Goal: Task Accomplishment & Management: Use online tool/utility

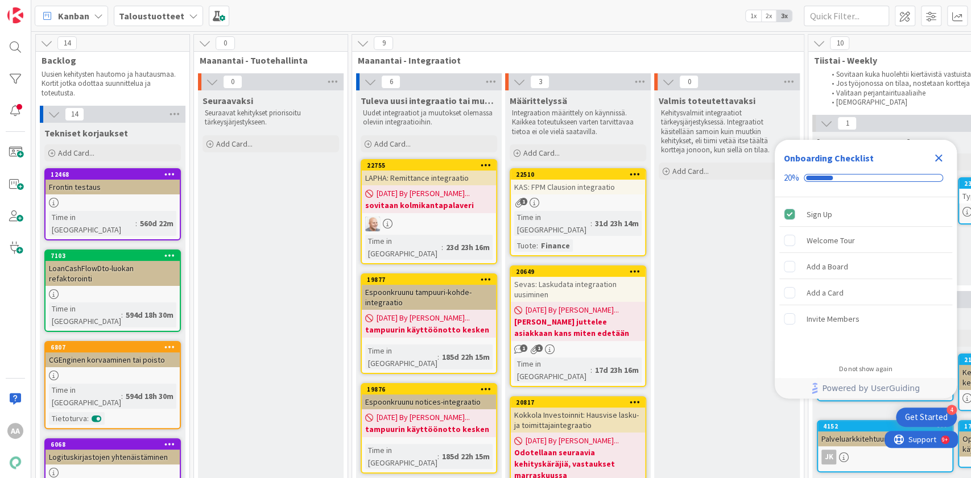
click at [189, 14] on icon at bounding box center [193, 15] width 9 height 9
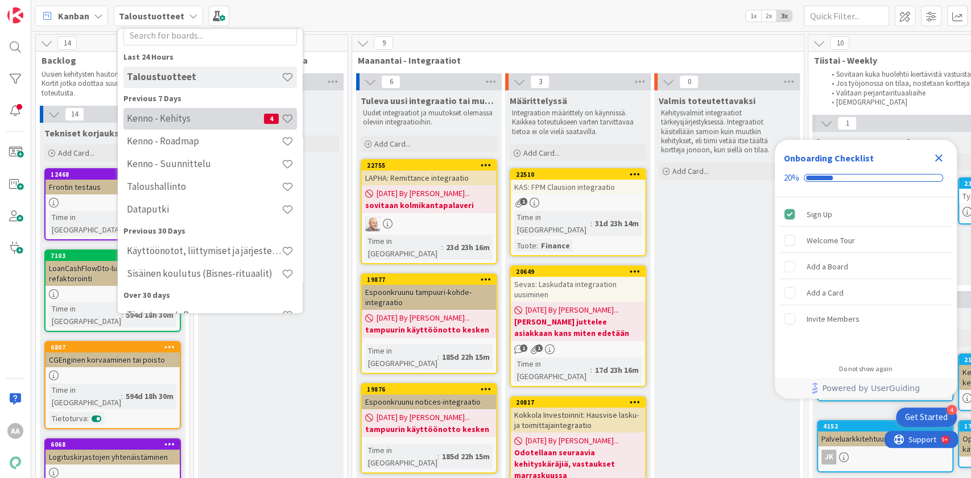
click at [201, 125] on div "Kenno - Kehitys 4" at bounding box center [209, 119] width 173 height 22
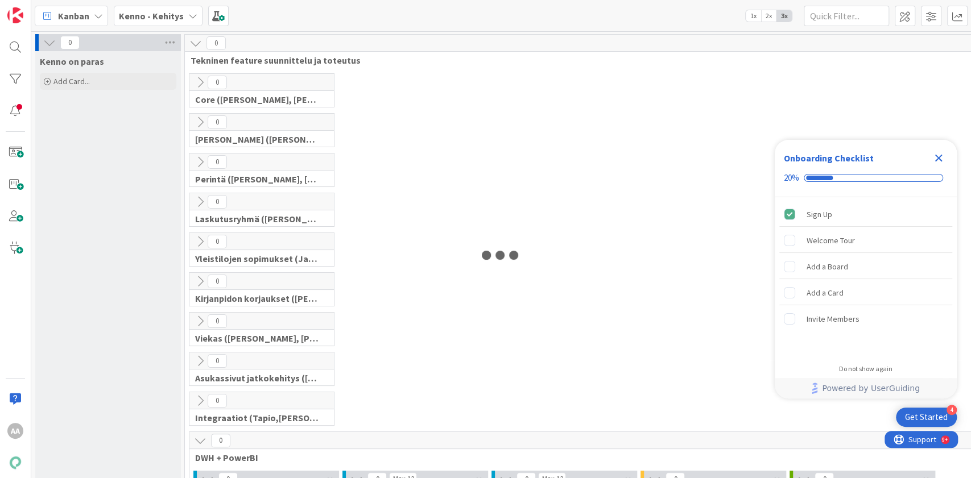
click at [936, 156] on icon "Close Checklist" at bounding box center [938, 158] width 7 height 7
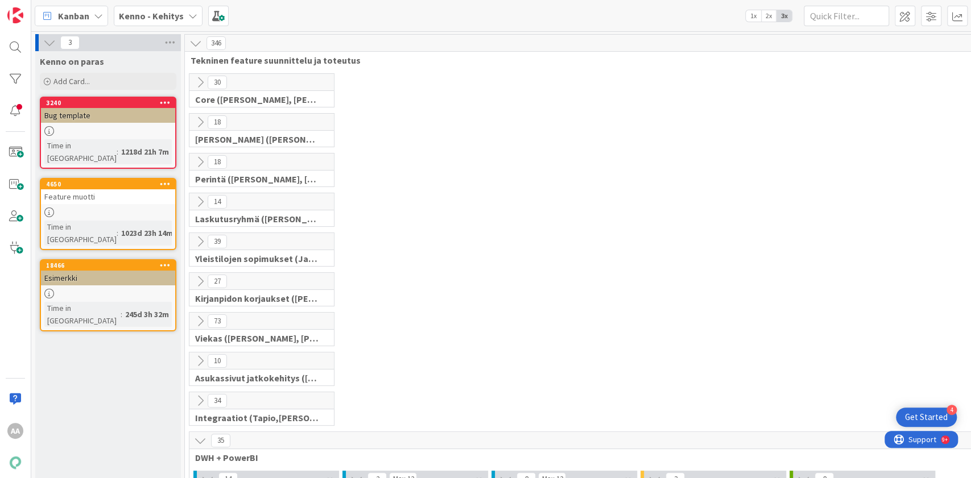
click at [180, 1] on div "Kanban Kenno - Kehitys 1x 2x 3x" at bounding box center [501, 15] width 940 height 31
click at [183, 7] on div "Kenno - Kehitys" at bounding box center [158, 16] width 89 height 20
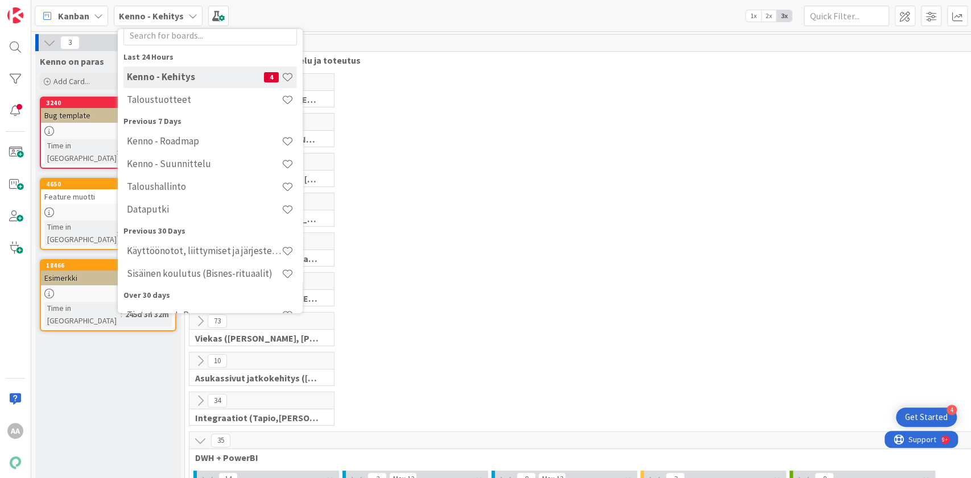
scroll to position [32, 0]
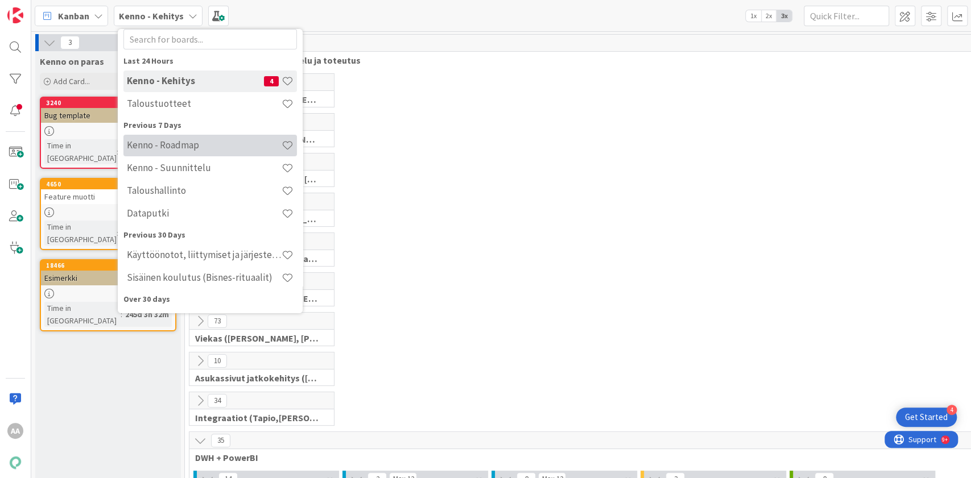
click at [201, 150] on h4 "Kenno - Roadmap" at bounding box center [204, 144] width 155 height 11
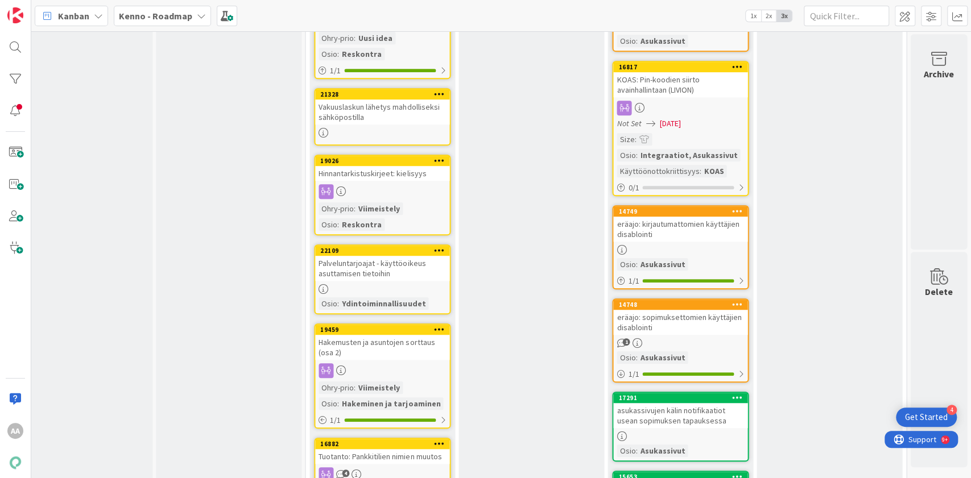
scroll to position [283, 1091]
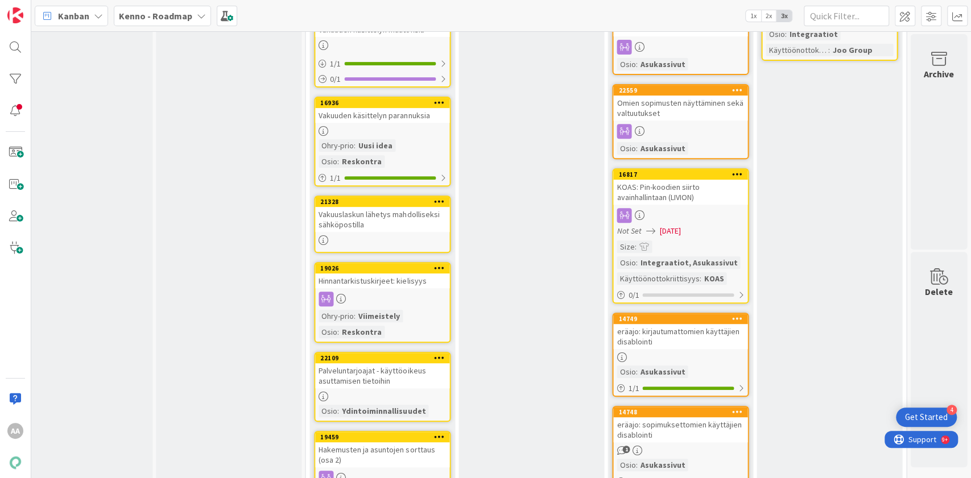
click at [197, 17] on icon at bounding box center [201, 15] width 9 height 9
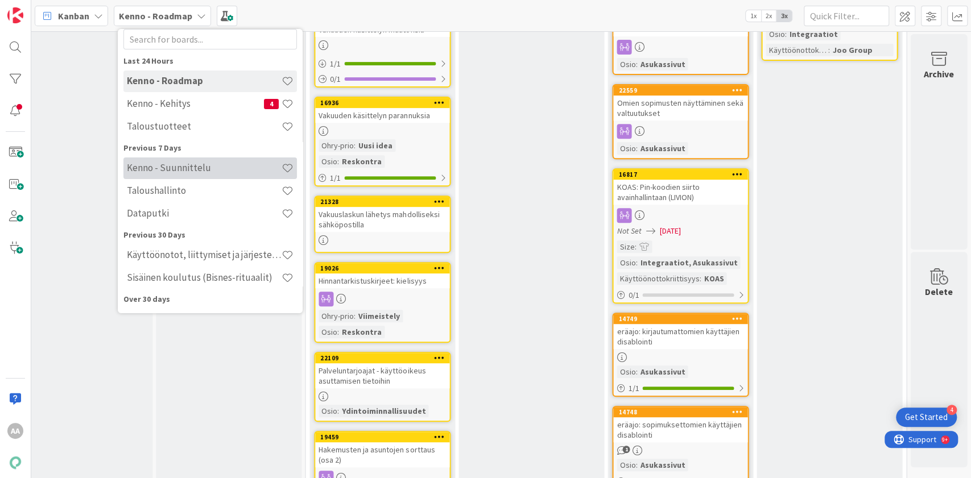
click at [216, 168] on h4 "Kenno - Suunnittelu" at bounding box center [204, 167] width 155 height 11
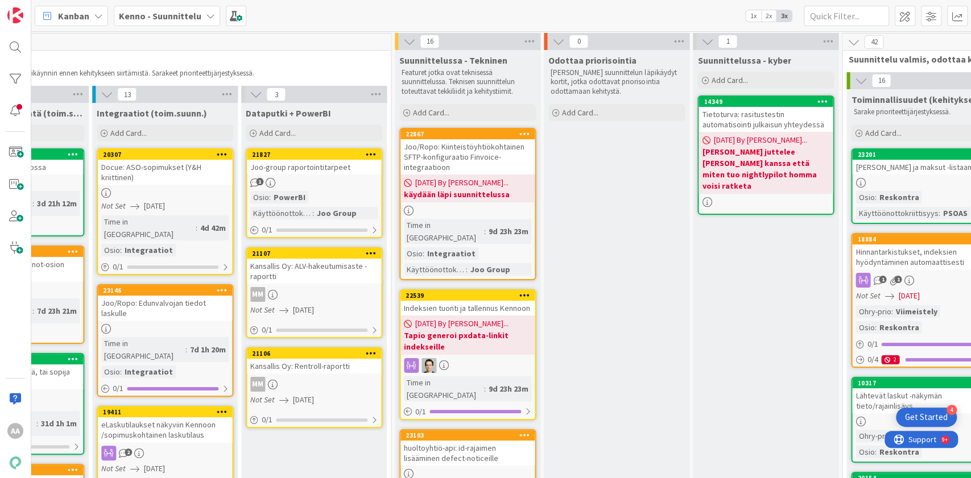
click at [337, 172] on div "Joo-group raportointitarpeet" at bounding box center [314, 167] width 134 height 15
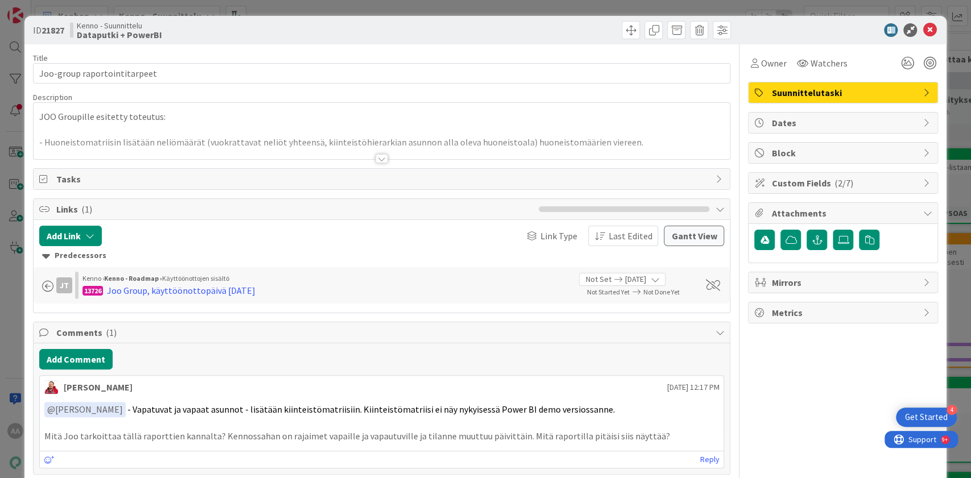
click at [375, 160] on div at bounding box center [381, 158] width 13 height 9
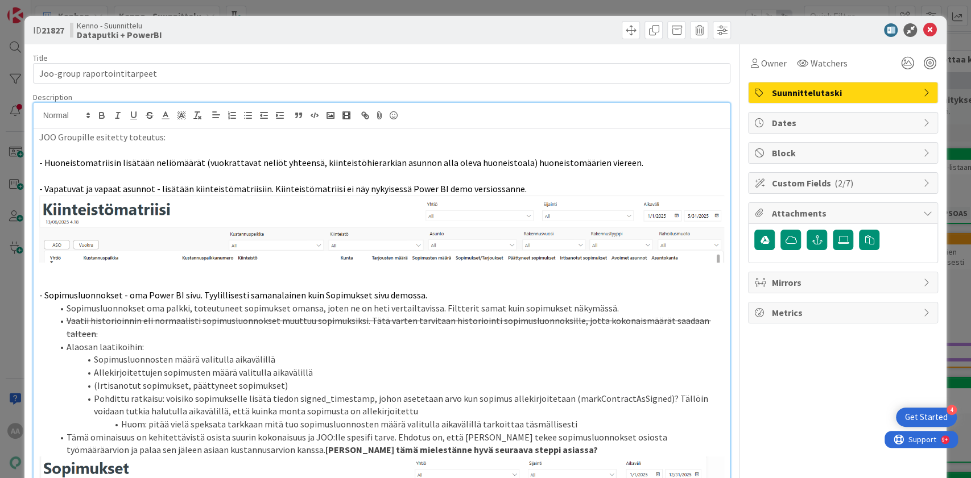
click at [545, 35] on div at bounding box center [558, 30] width 346 height 18
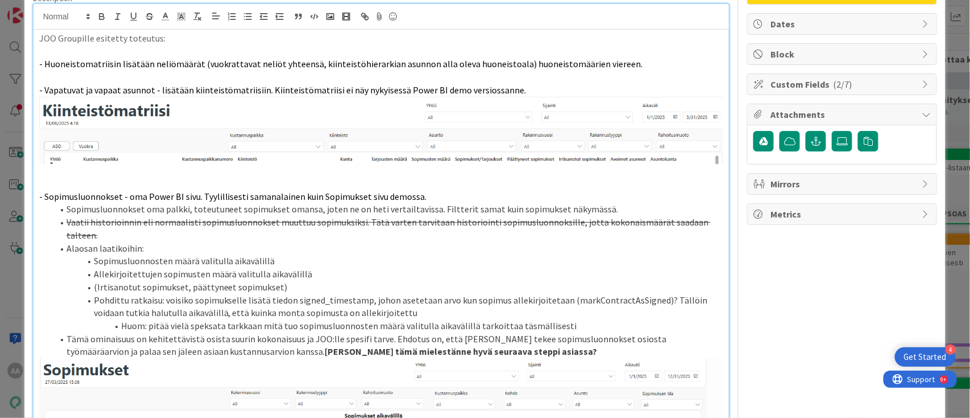
scroll to position [97, 0]
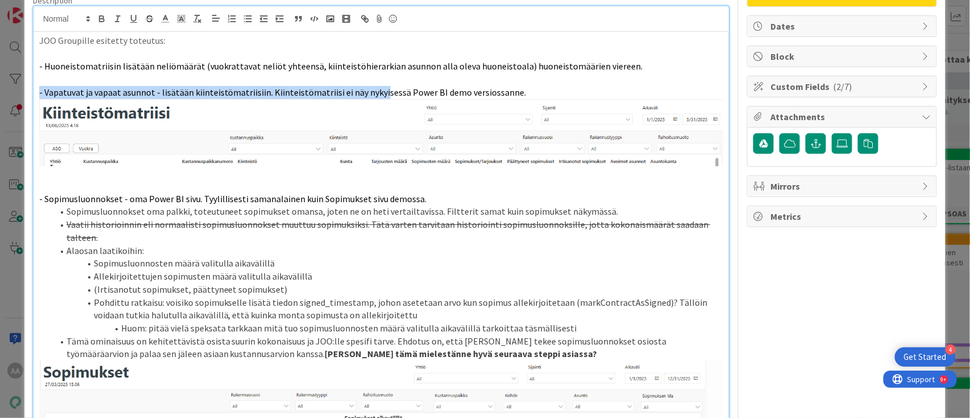
drag, startPoint x: 36, startPoint y: 93, endPoint x: 375, endPoint y: 92, distance: 338.5
click at [451, 24] on div at bounding box center [382, 19] width 696 height 26
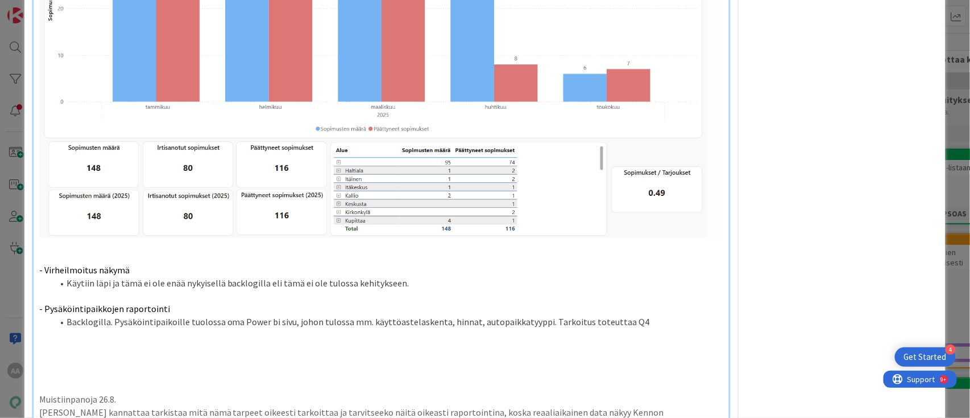
scroll to position [633, 0]
click at [67, 315] on span "Backlogilla. Pysäköintipaikoille tuolossa oma Power bi sivu, johon tulossa mm. …" at bounding box center [359, 320] width 584 height 11
click at [637, 315] on li "Backlogilla. Pysäköintipaikoille tuolossa oma Power bi sivu, johon tulossa mm. …" at bounding box center [388, 321] width 671 height 13
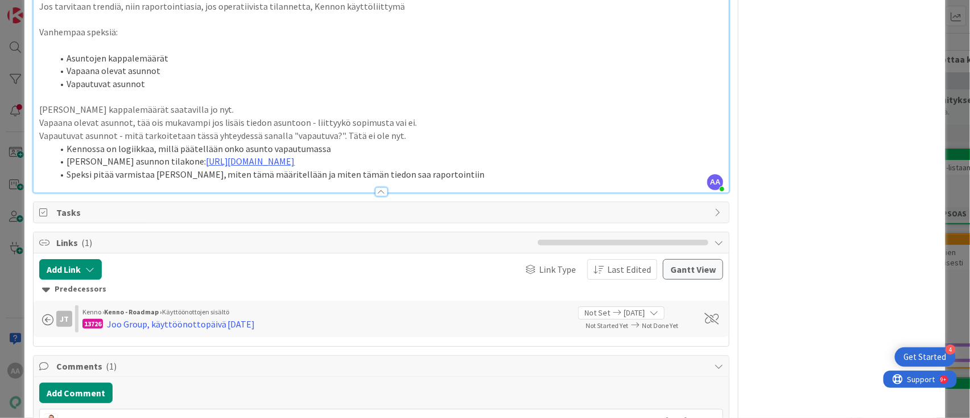
scroll to position [1085, 0]
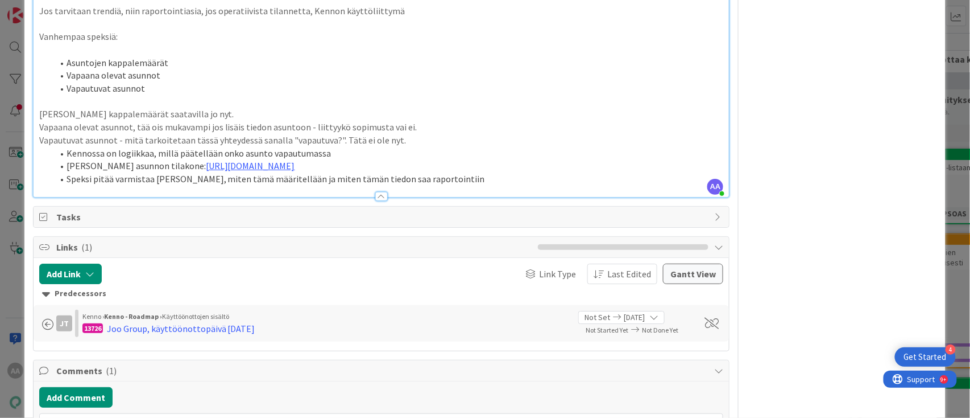
click at [455, 172] on li "Speksi pitää varmistaa Kennosta, miten tämä määritellään ja miten tämän tiedon …" at bounding box center [388, 178] width 671 height 13
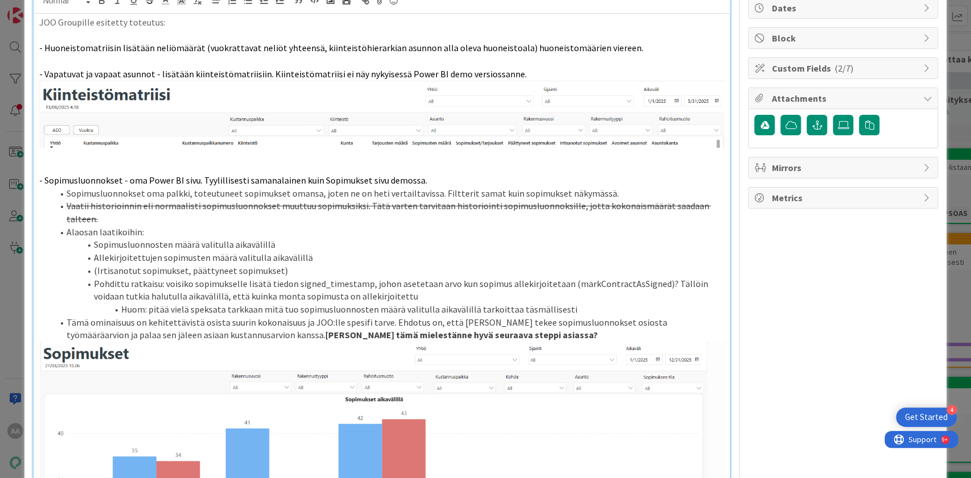
scroll to position [0, 0]
